Goal: Transaction & Acquisition: Purchase product/service

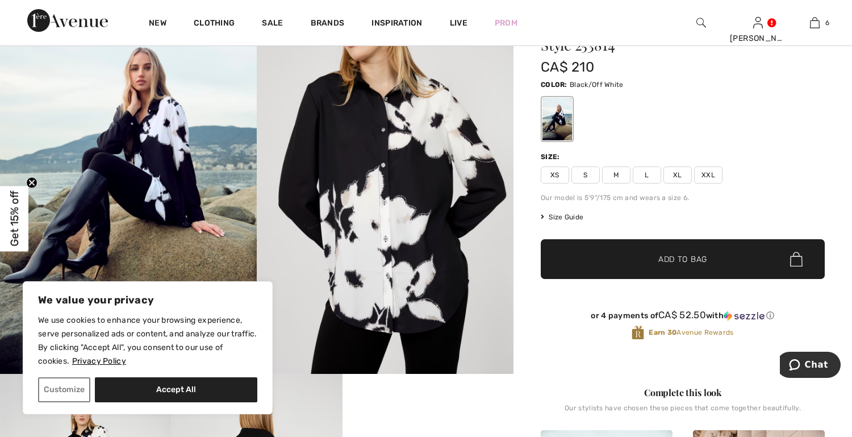
scroll to position [57, 0]
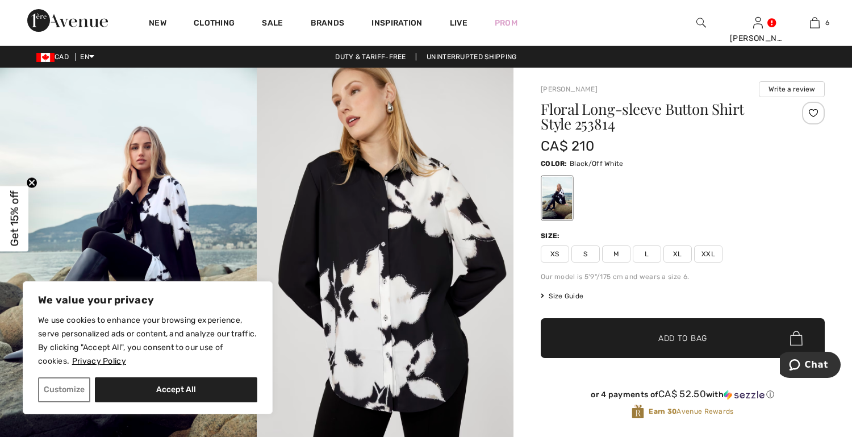
click at [817, 113] on div at bounding box center [813, 113] width 23 height 23
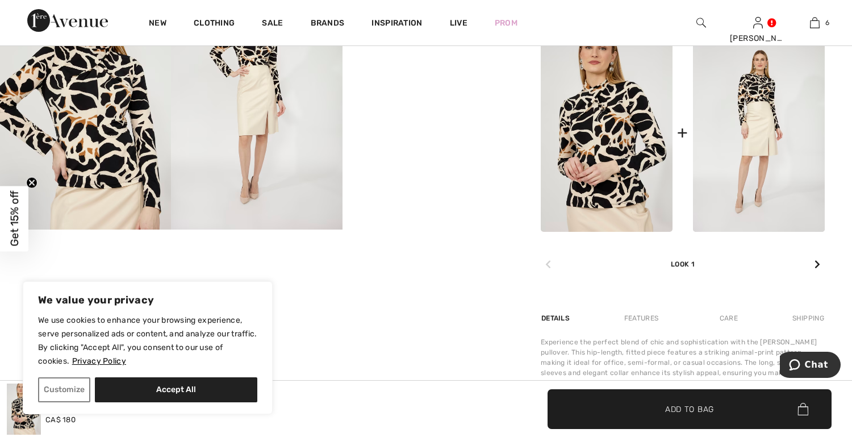
scroll to position [455, 0]
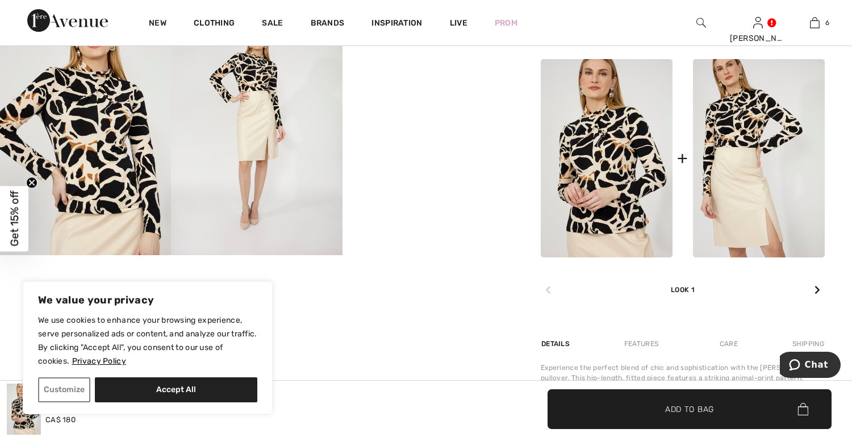
click at [766, 164] on img at bounding box center [759, 158] width 132 height 198
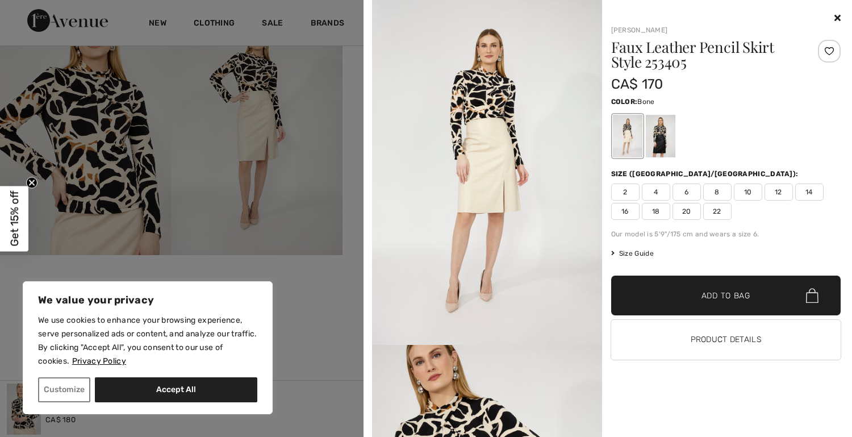
click at [834, 52] on div at bounding box center [829, 51] width 23 height 23
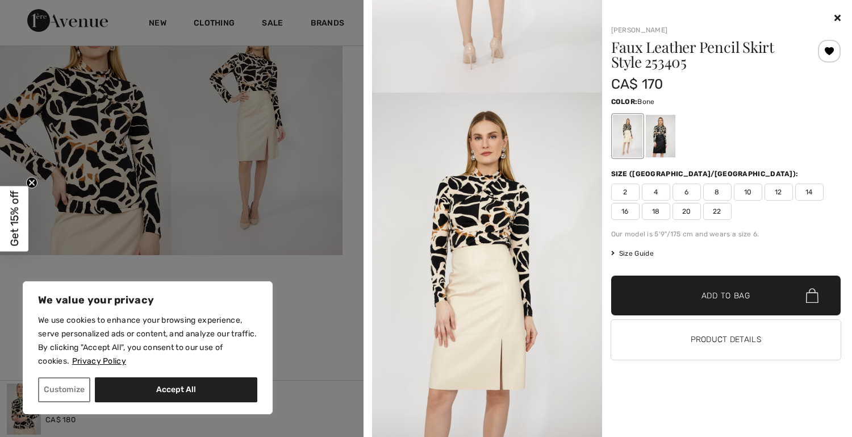
scroll to position [1329, 0]
